Goal: Information Seeking & Learning: Learn about a topic

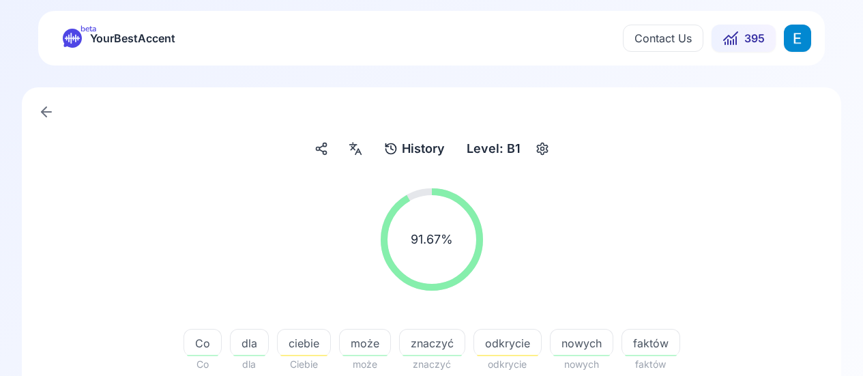
scroll to position [68, 0]
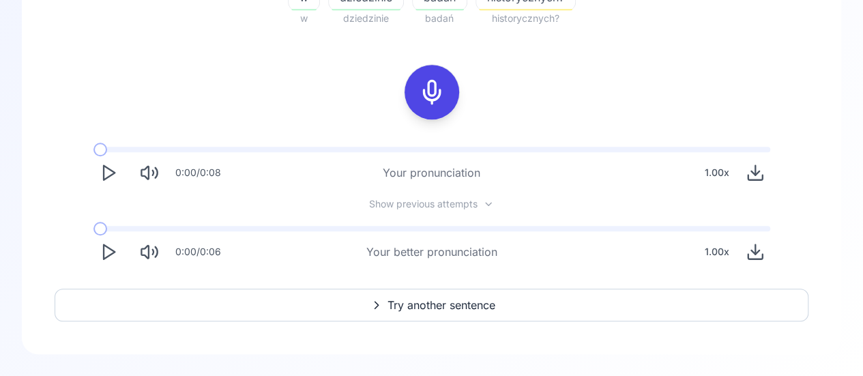
click at [428, 306] on span "Try another sentence" at bounding box center [442, 305] width 108 height 16
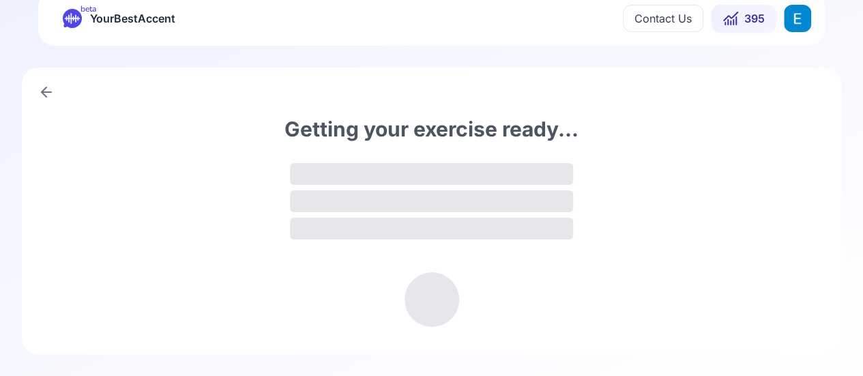
scroll to position [19, 0]
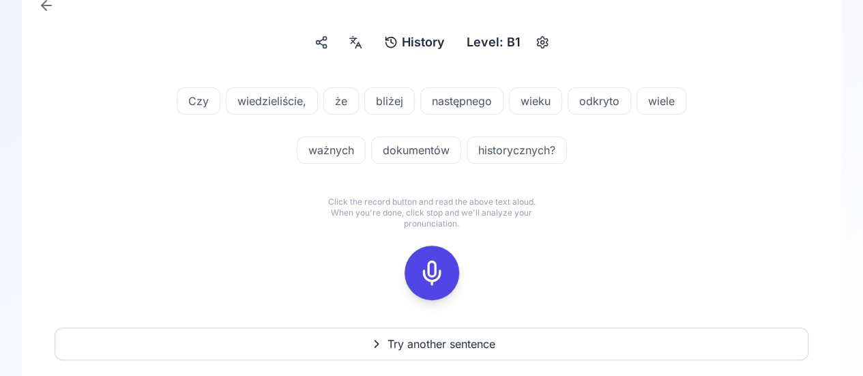
scroll to position [76, 0]
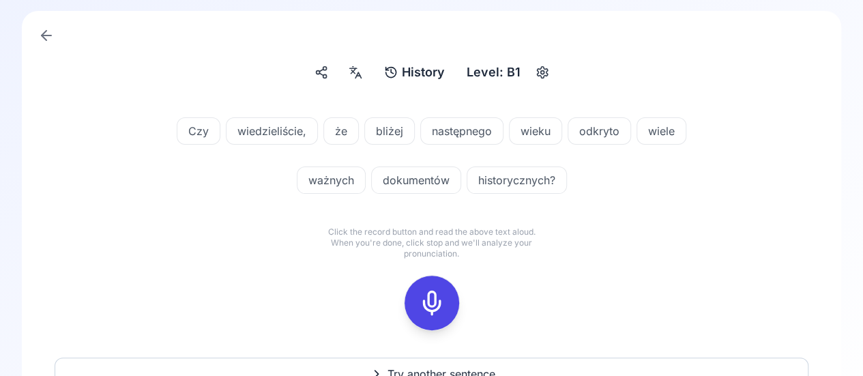
click at [359, 69] on icon at bounding box center [355, 72] width 16 height 14
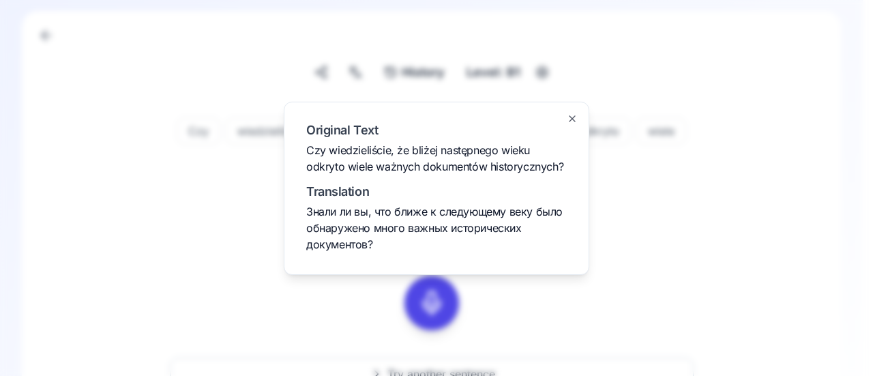
click at [566, 115] on div "Original Text Czy wiedzieliście, że bliżej następnego wieku odkryto wiele ważny…" at bounding box center [437, 188] width 306 height 173
click at [570, 118] on icon "button" at bounding box center [572, 118] width 11 height 11
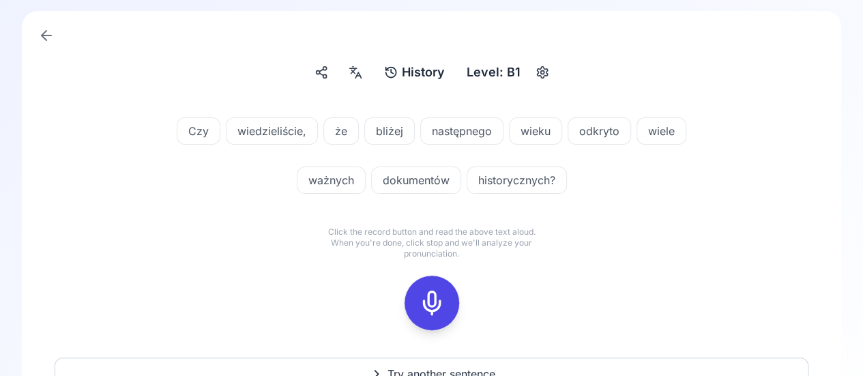
click at [281, 128] on span "wiedzieliście," at bounding box center [272, 131] width 91 height 16
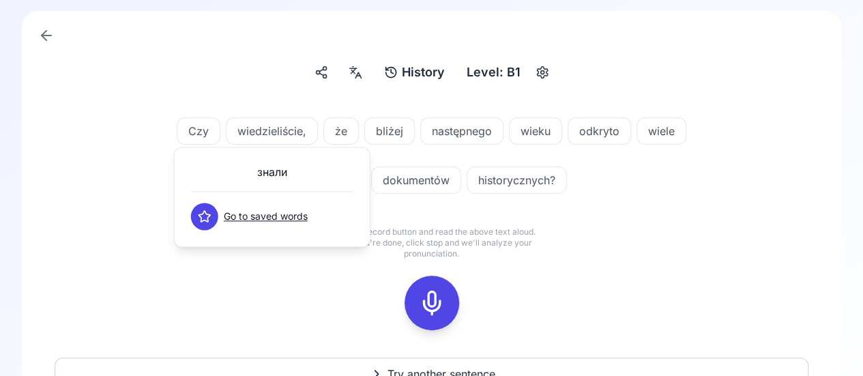
click at [106, 166] on div "Czy wiedzieliście, że bliżej następnego wieku odkryto wiele ważnych dokumentów …" at bounding box center [432, 158] width 754 height 115
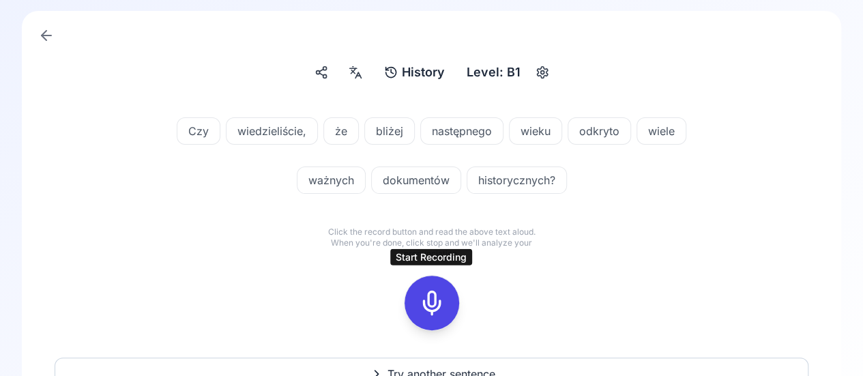
click at [437, 304] on icon at bounding box center [431, 302] width 27 height 27
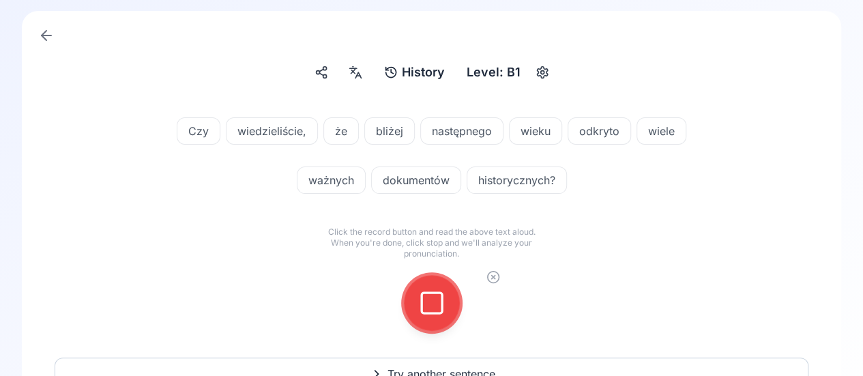
click at [435, 304] on icon at bounding box center [431, 302] width 27 height 27
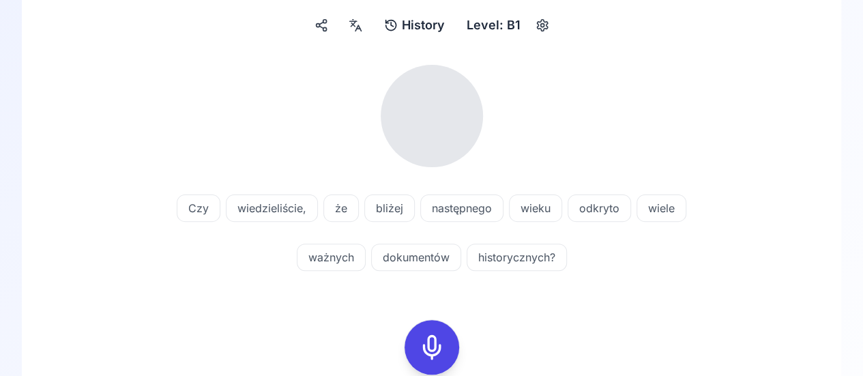
scroll to position [145, 0]
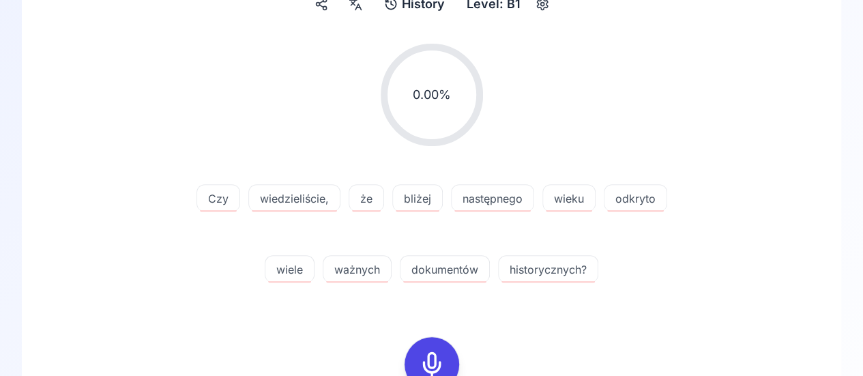
click at [428, 362] on icon at bounding box center [431, 364] width 27 height 27
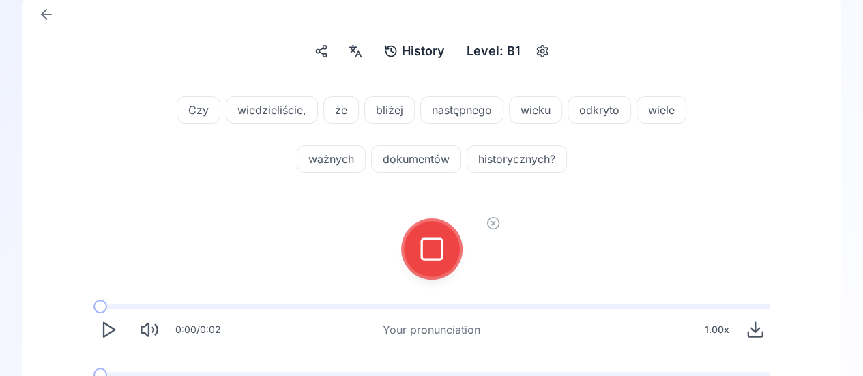
scroll to position [76, 0]
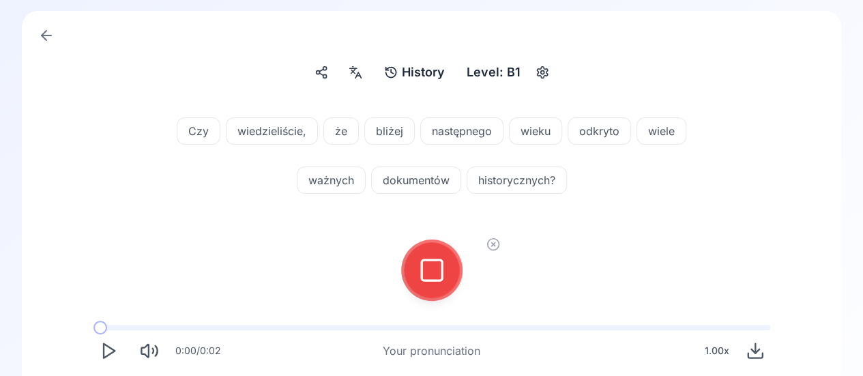
click at [443, 261] on icon at bounding box center [431, 270] width 27 height 27
